Goal: Task Accomplishment & Management: Use online tool/utility

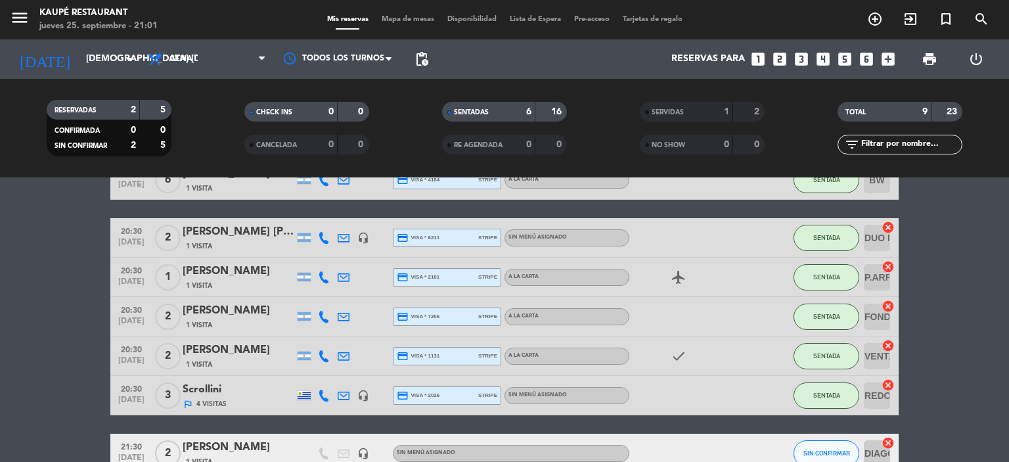
scroll to position [15, 0]
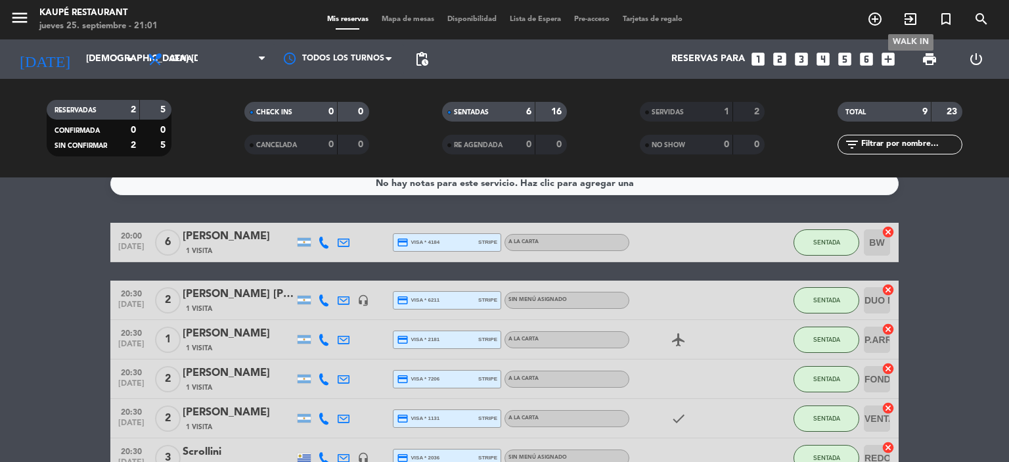
click at [914, 17] on icon "exit_to_app" at bounding box center [911, 19] width 16 height 16
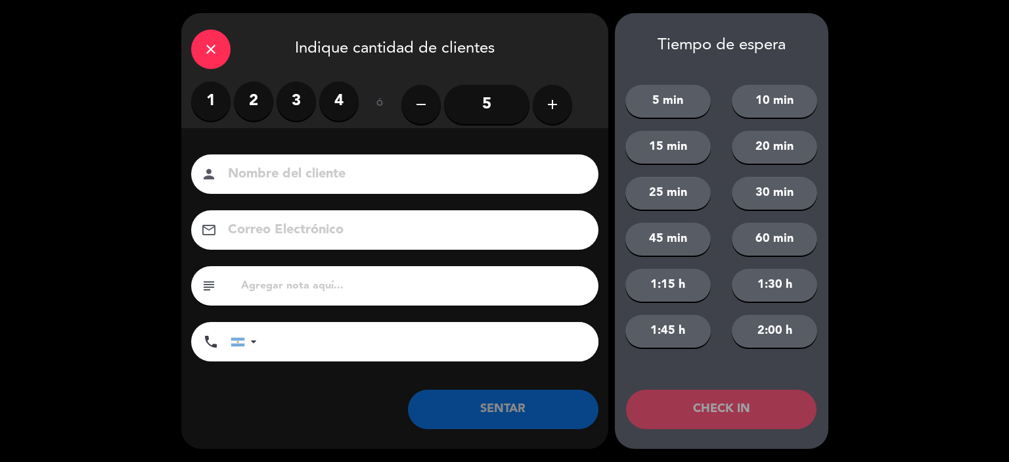
click at [253, 104] on label "2" at bounding box center [253, 100] width 39 height 39
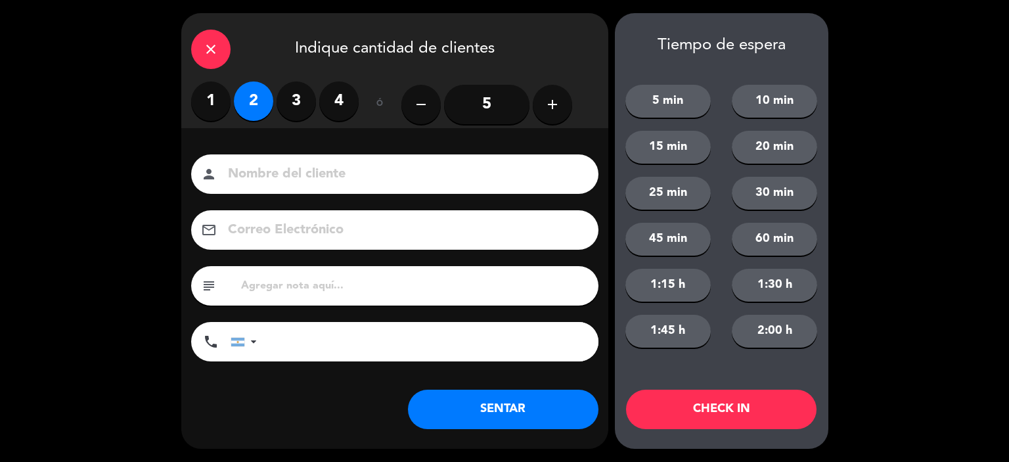
click at [507, 417] on button "SENTAR" at bounding box center [503, 409] width 191 height 39
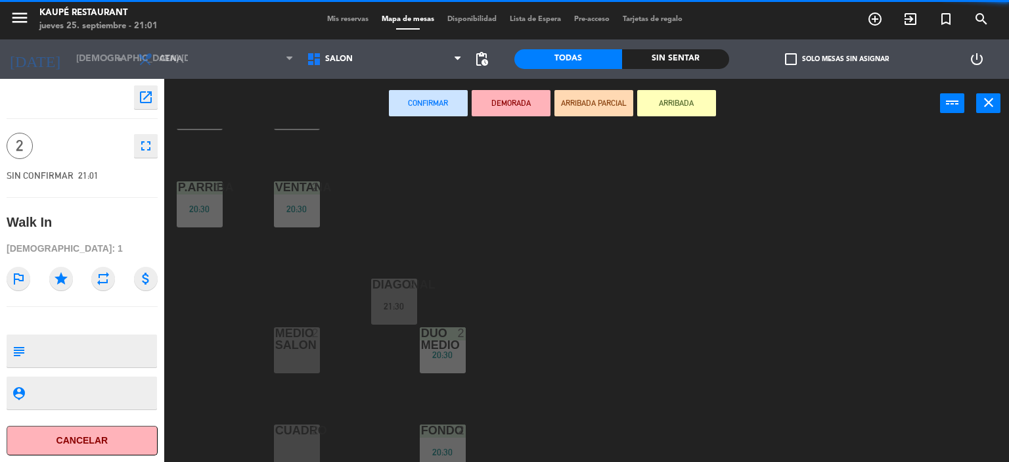
scroll to position [270, 0]
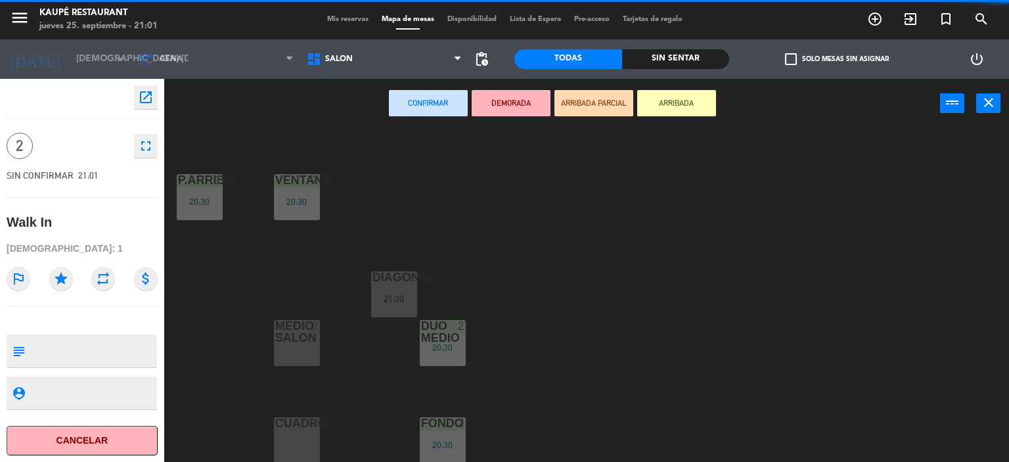
click at [308, 439] on div "CUADRO 2" at bounding box center [297, 440] width 46 height 46
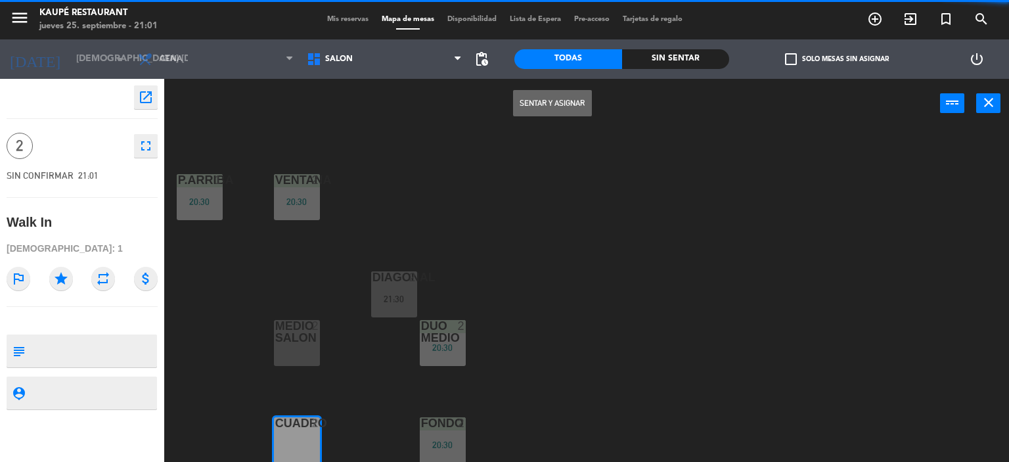
click at [555, 101] on button "Sentar y Asignar" at bounding box center [552, 103] width 79 height 26
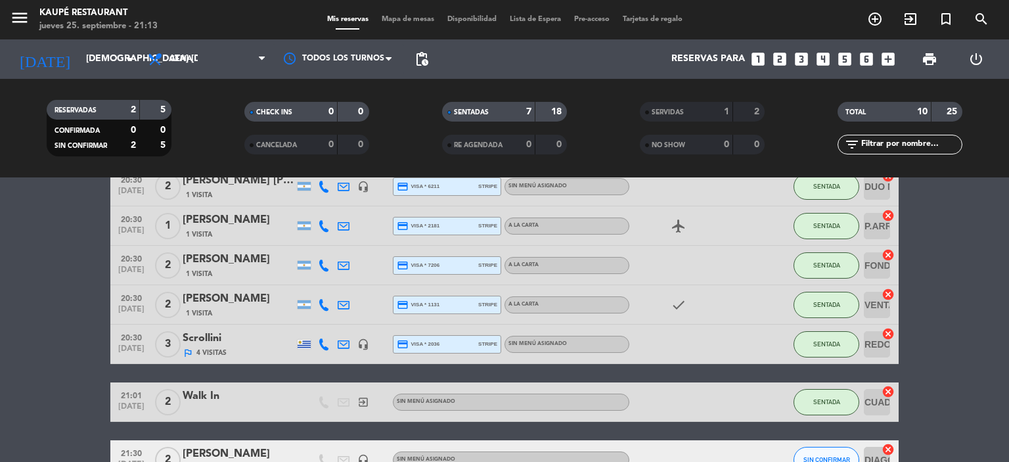
scroll to position [131, 0]
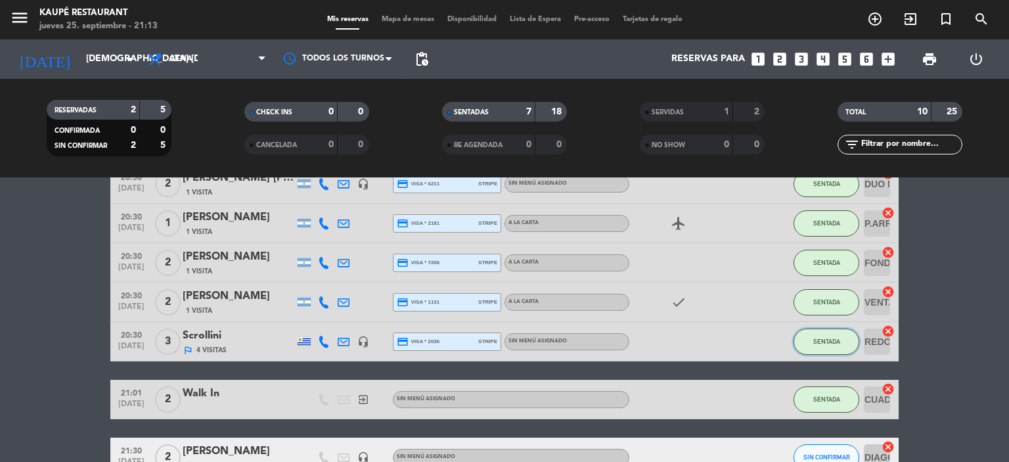
click at [841, 343] on button "SENTADA" at bounding box center [827, 342] width 66 height 26
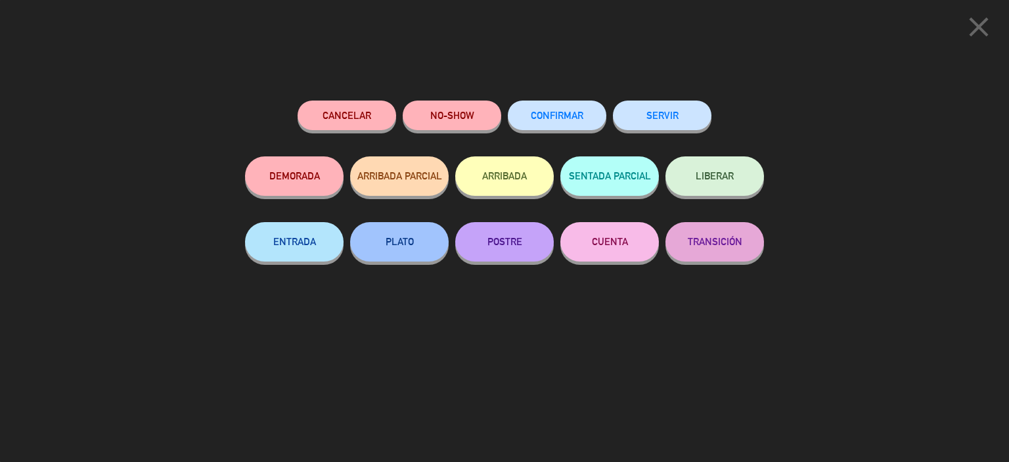
click at [687, 125] on button "SERVIR" at bounding box center [662, 116] width 99 height 30
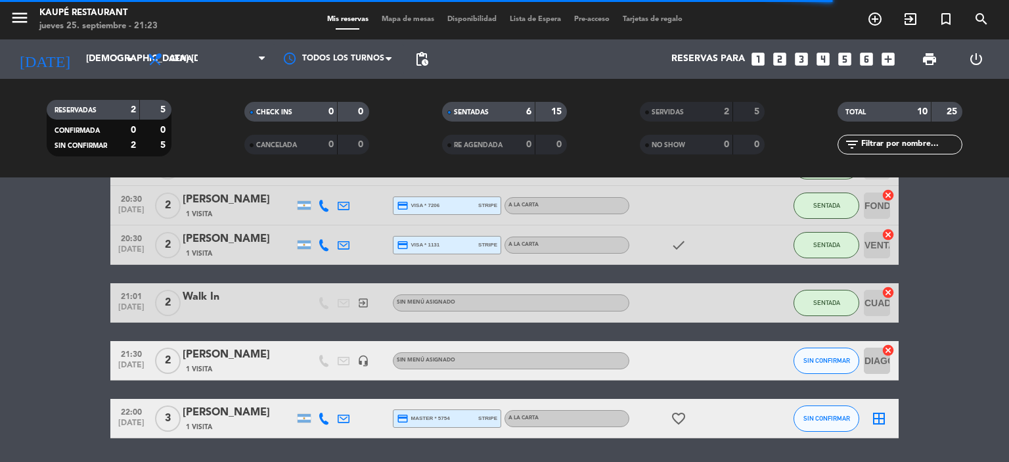
scroll to position [197, 0]
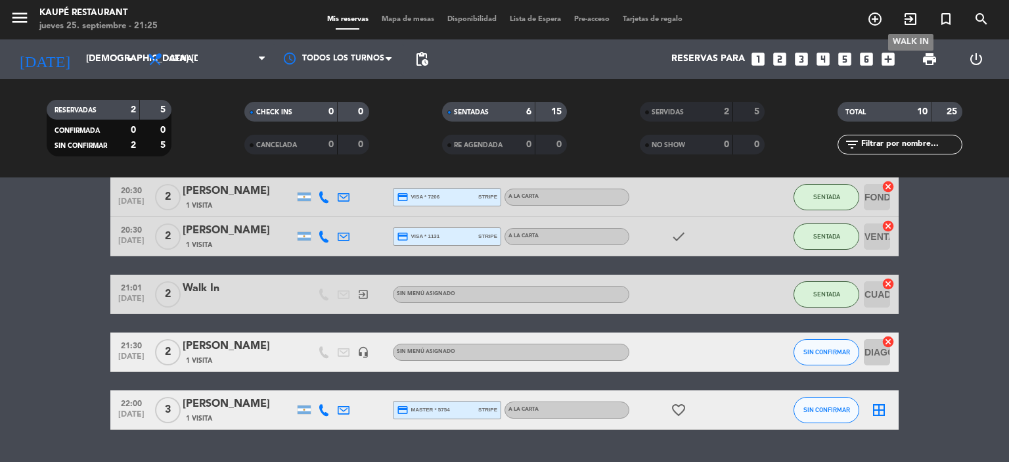
click at [907, 17] on icon "exit_to_app" at bounding box center [911, 19] width 16 height 16
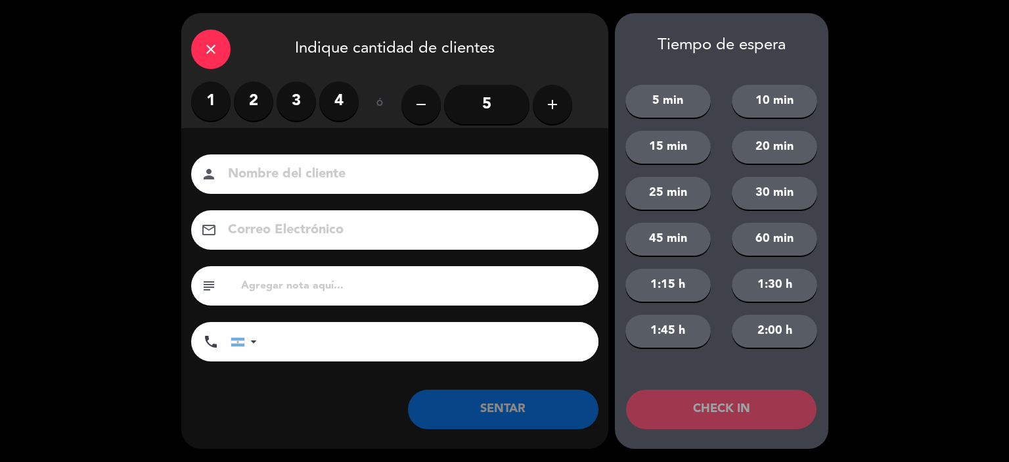
click at [257, 98] on label "2" at bounding box center [253, 100] width 39 height 39
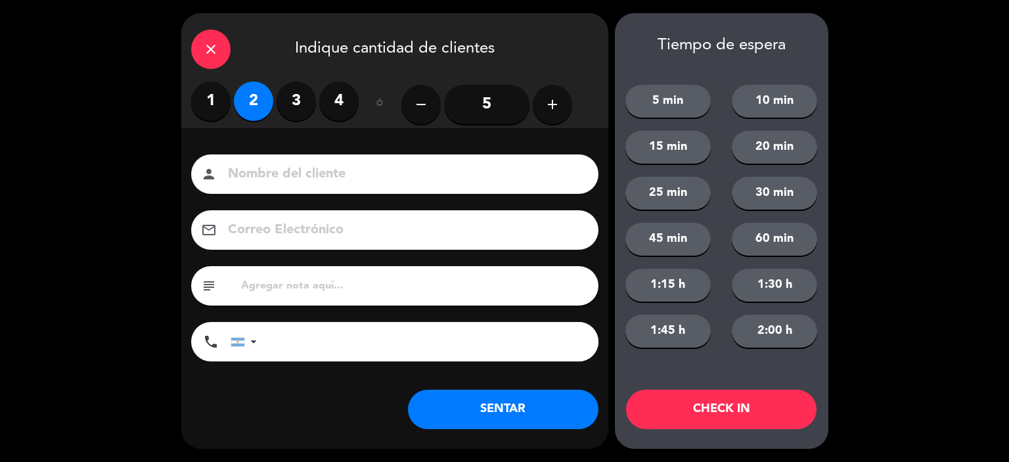
click at [520, 413] on button "SENTAR" at bounding box center [503, 409] width 191 height 39
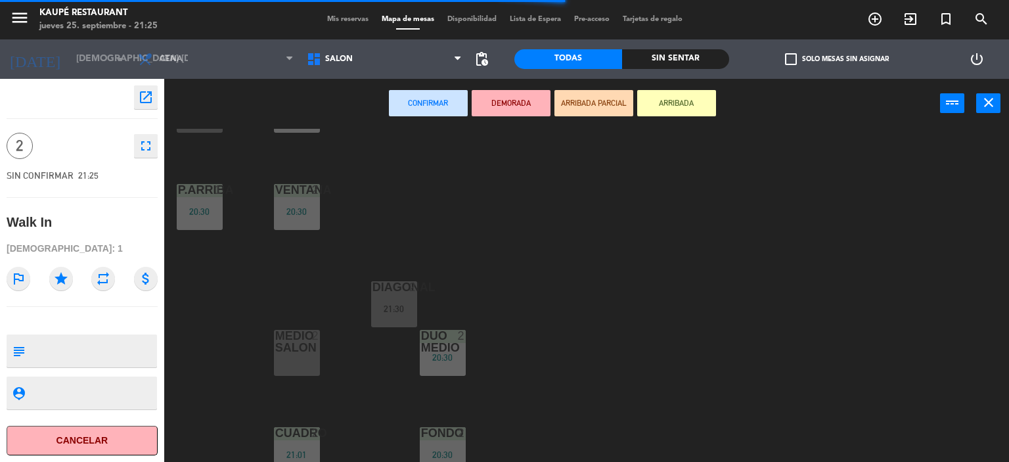
scroll to position [263, 0]
click at [291, 348] on div at bounding box center [297, 339] width 22 height 24
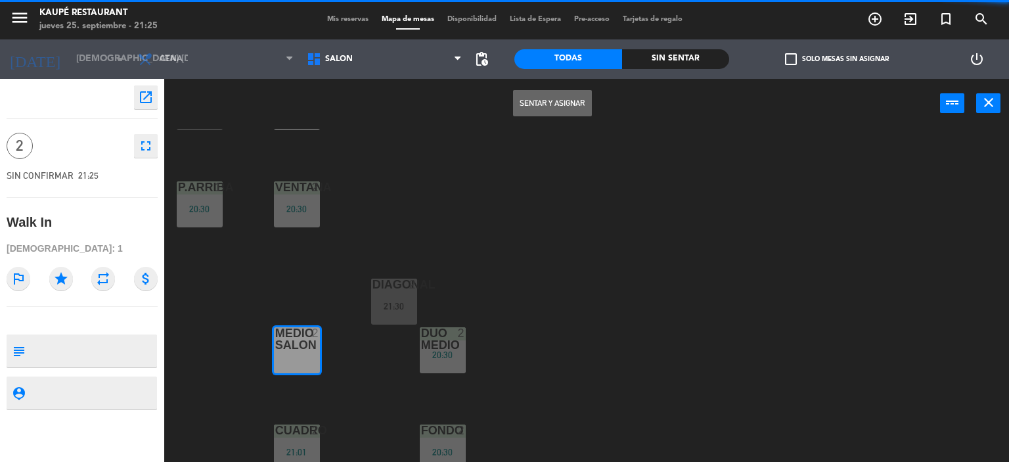
click at [560, 98] on button "Sentar y Asignar" at bounding box center [552, 103] width 79 height 26
